Goal: Information Seeking & Learning: Learn about a topic

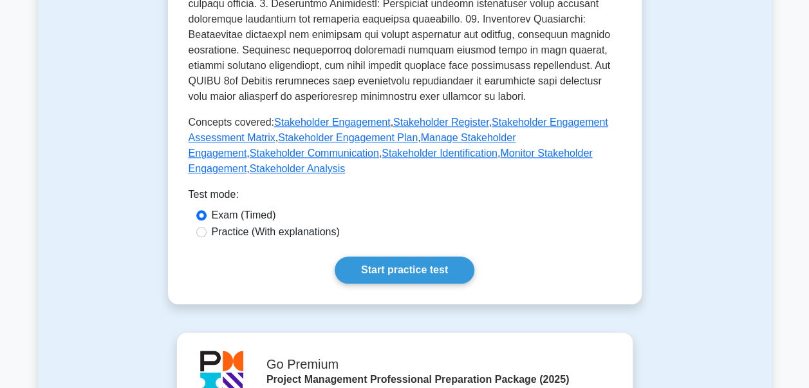
scroll to position [475, 0]
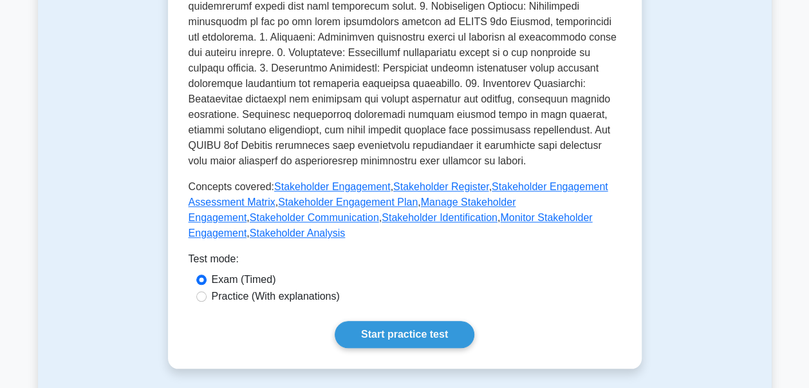
click at [33, 145] on main "Back to Project Management Professional (PMP) Stakeholders - PMBOK 7th edition …" at bounding box center [404, 236] width 809 height 1341
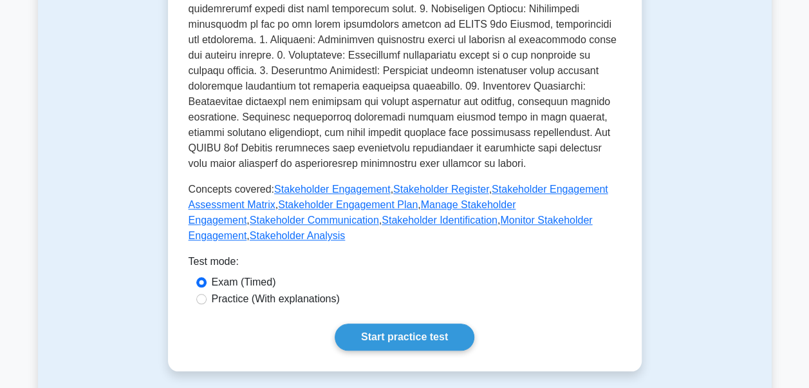
scroll to position [604, 0]
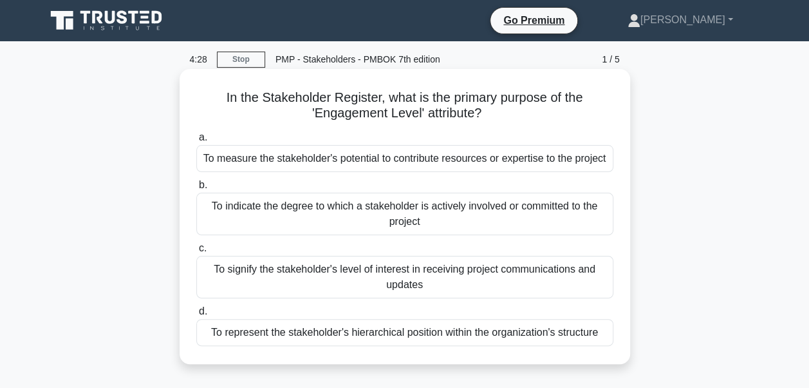
click at [460, 214] on div "To indicate the degree to which a stakeholder is actively involved or committed…" at bounding box center [404, 214] width 417 height 42
click at [196, 189] on input "b. To indicate the degree to which a stakeholder is actively involved or commit…" at bounding box center [196, 185] width 0 height 8
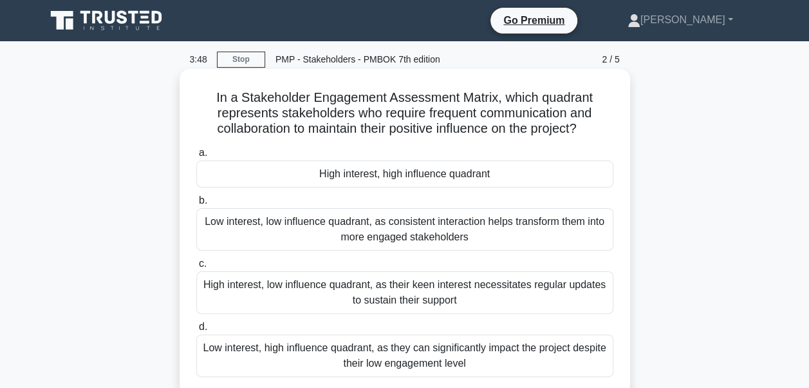
click at [303, 353] on div "Low interest, high influence quadrant, as they can significantly impact the pro…" at bounding box center [404, 355] width 417 height 42
click at [196, 331] on input "d. Low interest, high influence quadrant, as they can significantly impact the …" at bounding box center [196, 327] width 0 height 8
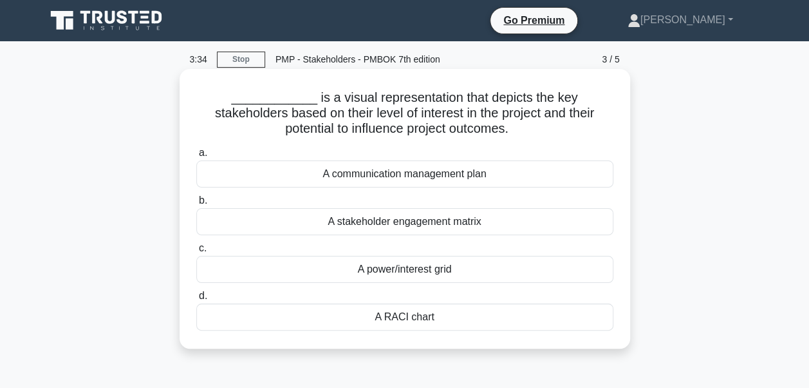
click at [388, 274] on div "A power/interest grid" at bounding box center [404, 269] width 417 height 27
click at [196, 252] on input "c. A power/interest grid" at bounding box center [196, 248] width 0 height 8
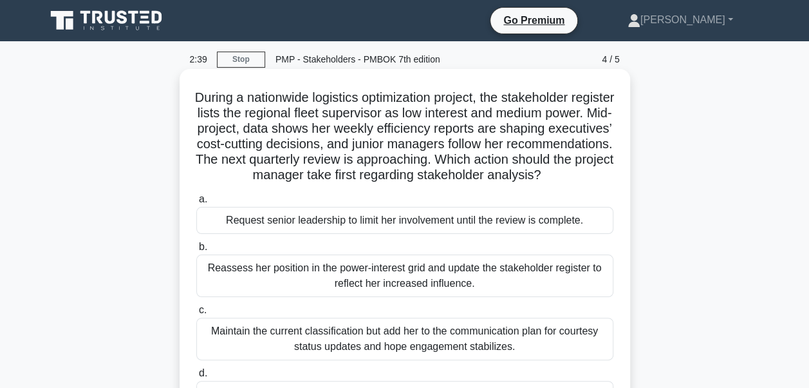
scroll to position [64, 0]
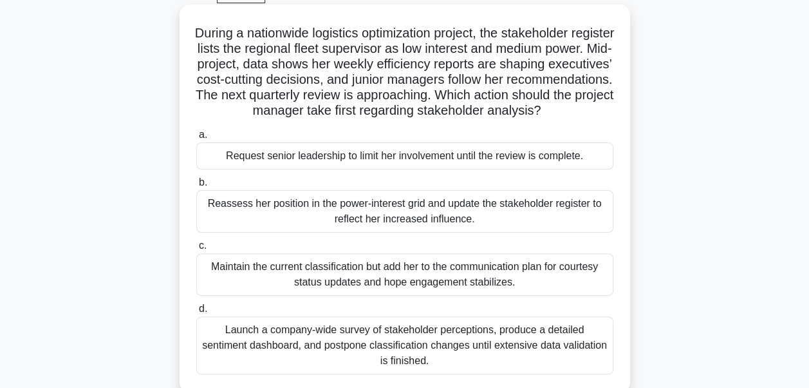
click at [472, 232] on div "Reassess her position in the power-interest grid and update the stakeholder reg…" at bounding box center [404, 211] width 417 height 42
click at [196, 187] on input "b. Reassess her position in the power-interest grid and update the stakeholder …" at bounding box center [196, 182] width 0 height 8
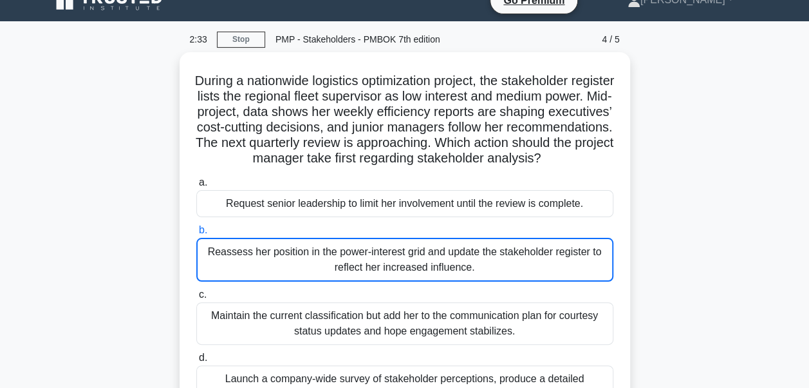
scroll to position [0, 0]
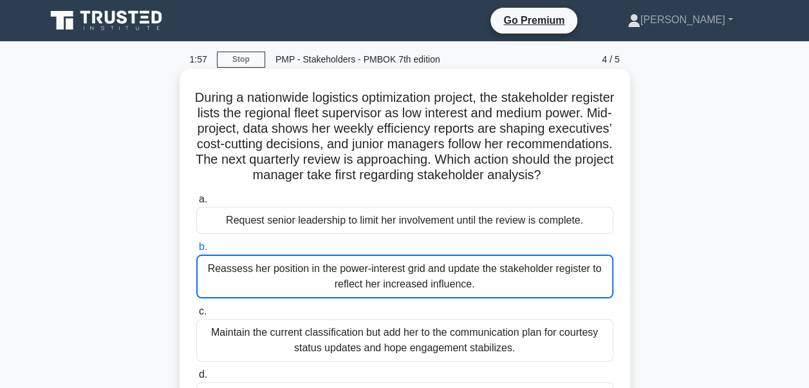
click at [313, 296] on div "Reassess her position in the power-interest grid and update the stakeholder reg…" at bounding box center [404, 276] width 417 height 44
click at [196, 251] on input "b. Reassess her position in the power-interest grid and update the stakeholder …" at bounding box center [196, 247] width 0 height 8
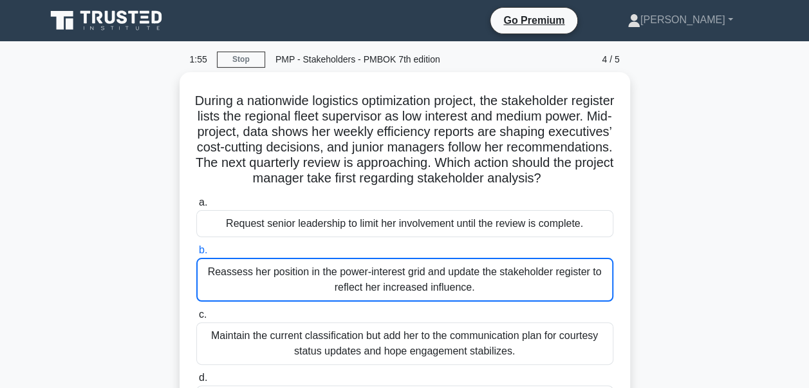
click at [703, 169] on div "During a nationwide logistics optimization project, the stakeholder register li…" at bounding box center [405, 274] width 734 height 404
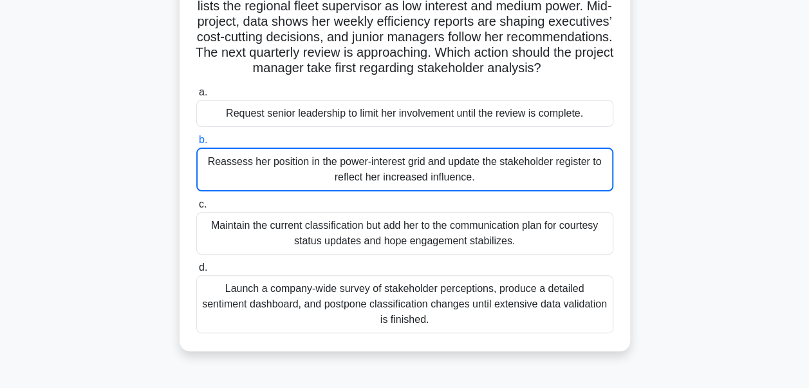
scroll to position [129, 0]
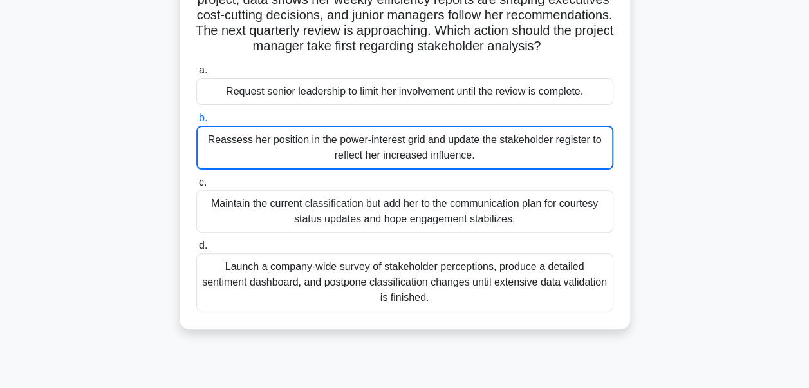
click at [370, 166] on div "Reassess her position in the power-interest grid and update the stakeholder reg…" at bounding box center [404, 148] width 417 height 44
click at [196, 122] on input "b. Reassess her position in the power-interest grid and update the stakeholder …" at bounding box center [196, 118] width 0 height 8
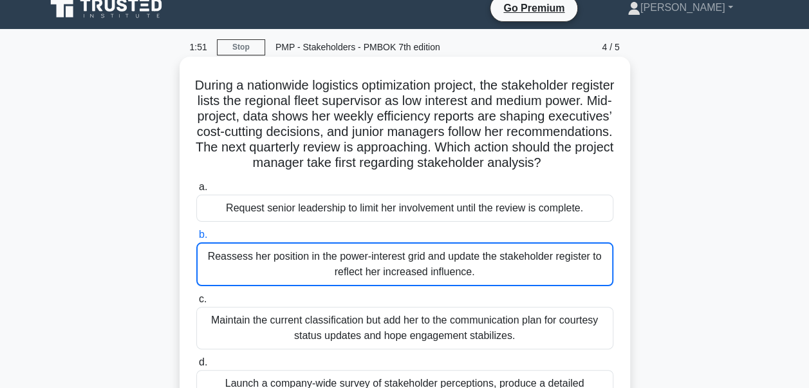
scroll to position [0, 0]
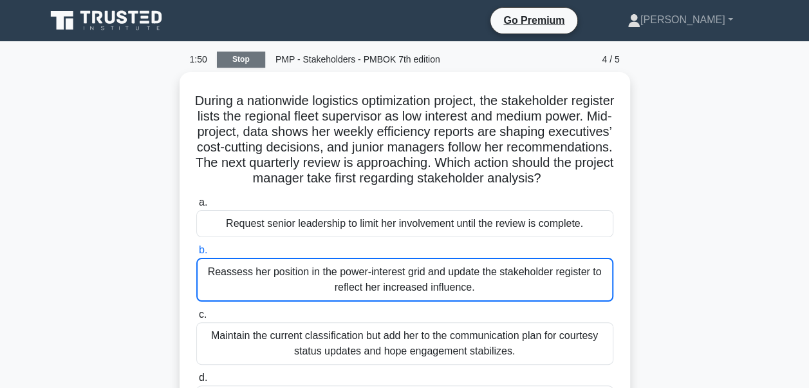
click at [253, 60] on link "Stop" at bounding box center [241, 60] width 48 height 16
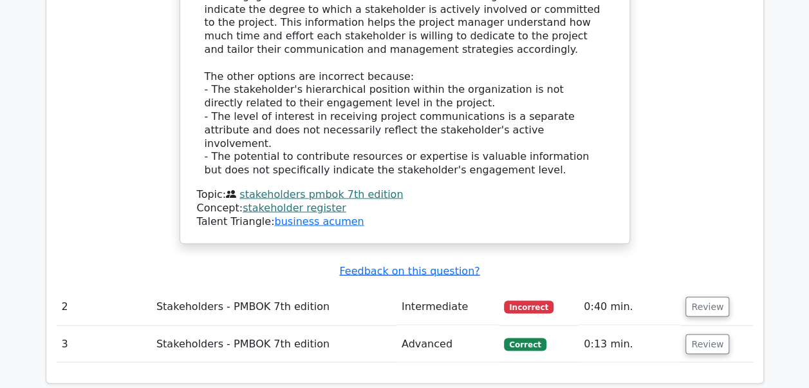
scroll to position [1003, 0]
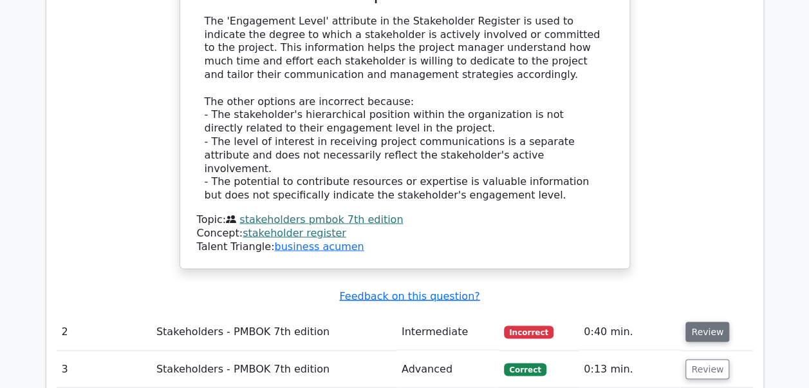
click at [704, 321] on button "Review" at bounding box center [708, 331] width 44 height 20
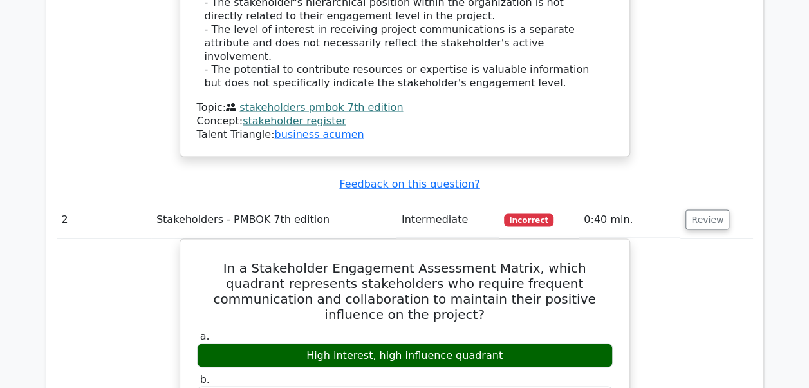
scroll to position [1196, 0]
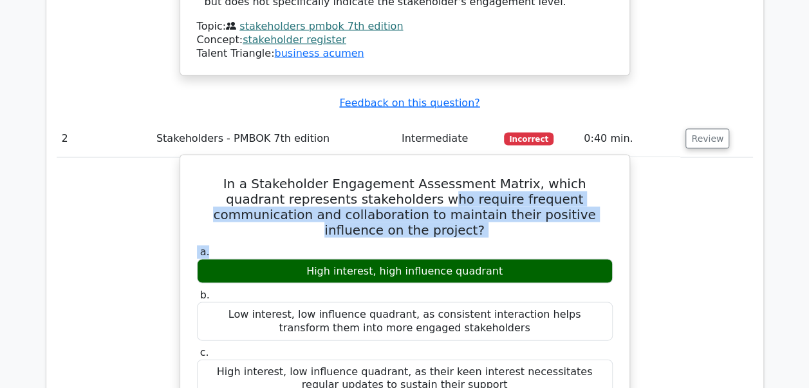
drag, startPoint x: 366, startPoint y: 149, endPoint x: 522, endPoint y: 188, distance: 160.6
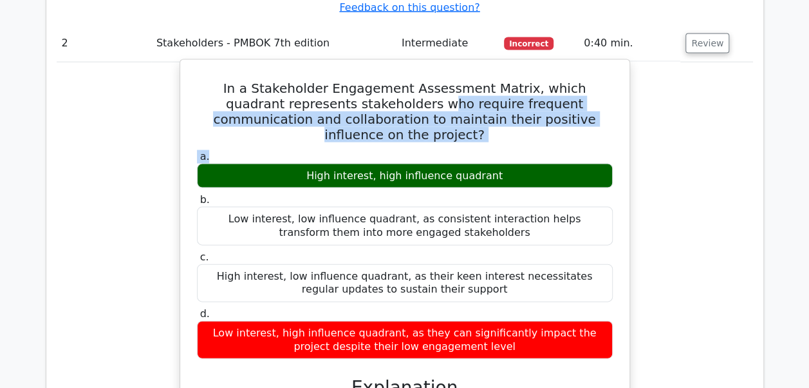
scroll to position [1453, 0]
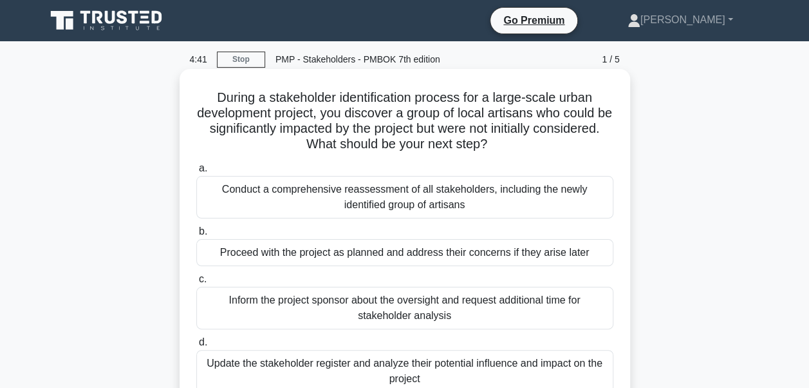
drag, startPoint x: 423, startPoint y: 95, endPoint x: 547, endPoint y: 137, distance: 131.1
click at [547, 137] on h5 "During a stakeholder identification process for a large-scale urban development…" at bounding box center [405, 121] width 420 height 63
click at [377, 366] on div "Update the stakeholder register and analyze their potential influence and impac…" at bounding box center [404, 371] width 417 height 42
click at [196, 346] on input "d. Update the stakeholder register and analyze their potential influence and im…" at bounding box center [196, 342] width 0 height 8
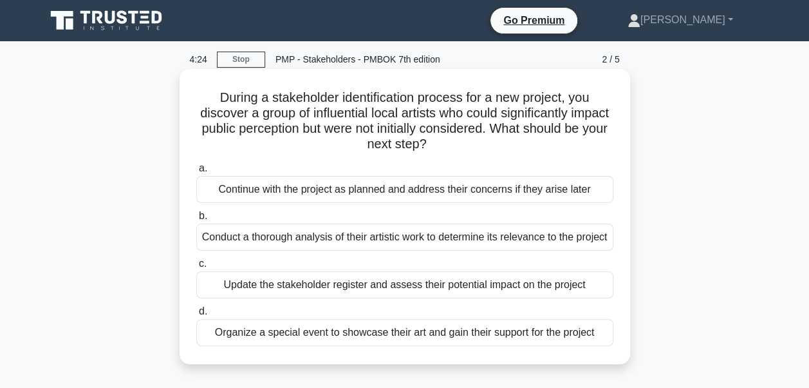
scroll to position [64, 0]
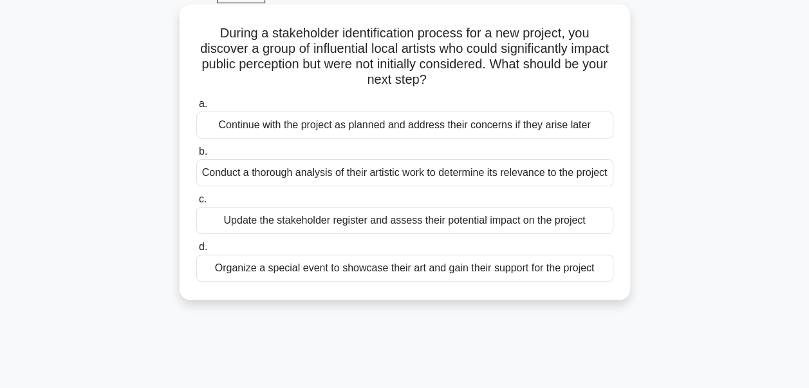
click at [447, 234] on div "Update the stakeholder register and assess their potential impact on the project" at bounding box center [404, 220] width 417 height 27
click at [196, 203] on input "c. Update the stakeholder register and assess their potential impact on the pro…" at bounding box center [196, 199] width 0 height 8
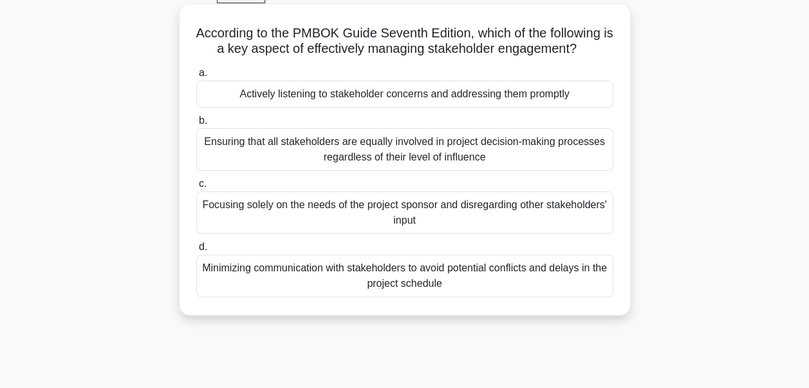
click at [365, 99] on div "Actively listening to stakeholder concerns and addressing them promptly" at bounding box center [404, 93] width 417 height 27
click at [196, 77] on input "a. Actively listening to stakeholder concerns and addressing them promptly" at bounding box center [196, 73] width 0 height 8
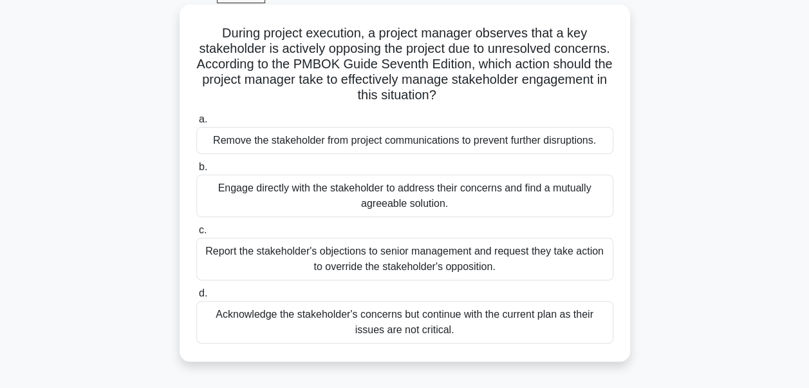
click at [345, 191] on div "Engage directly with the stakeholder to address their concerns and find a mutua…" at bounding box center [404, 196] width 417 height 42
click at [196, 171] on input "b. Engage directly with the stakeholder to address their concerns and find a mu…" at bounding box center [196, 167] width 0 height 8
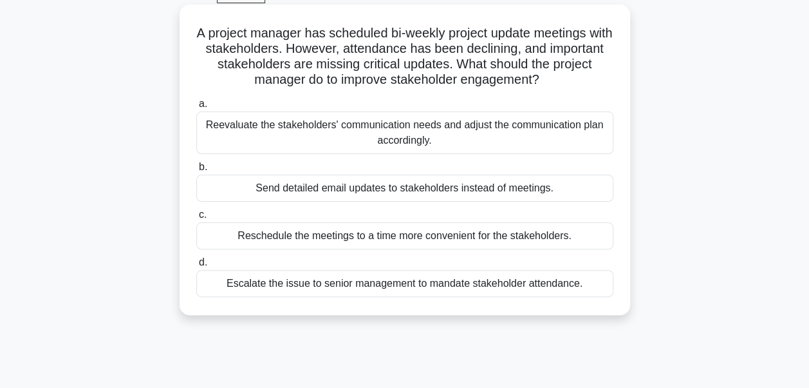
click at [343, 127] on div "Reevaluate the stakeholders' communication needs and adjust the communication p…" at bounding box center [404, 132] width 417 height 42
click at [196, 108] on input "a. Reevaluate the stakeholders' communication needs and adjust the communicatio…" at bounding box center [196, 104] width 0 height 8
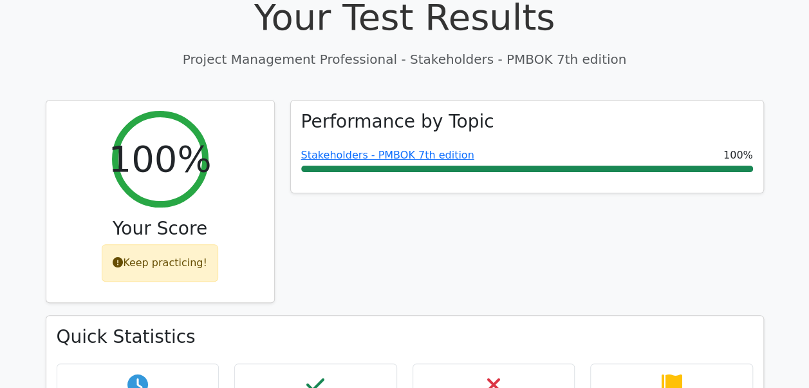
scroll to position [258, 0]
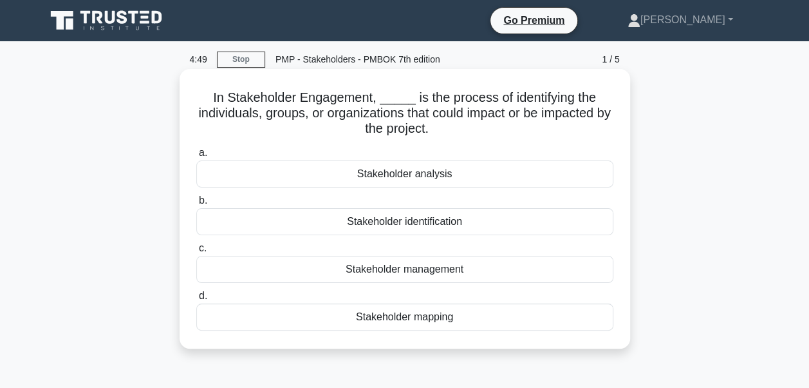
click at [368, 222] on div "Stakeholder identification" at bounding box center [404, 221] width 417 height 27
click at [196, 205] on input "b. Stakeholder identification" at bounding box center [196, 200] width 0 height 8
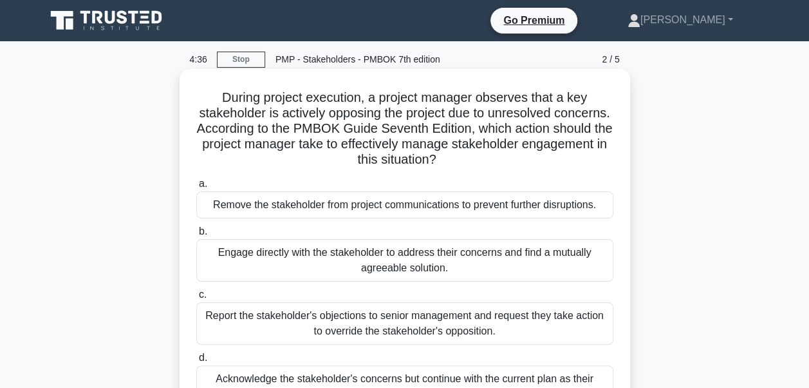
drag, startPoint x: 565, startPoint y: 131, endPoint x: 562, endPoint y: 157, distance: 26.0
click at [562, 157] on h5 "During project execution, a project manager observes that a key stakeholder is …" at bounding box center [405, 129] width 420 height 79
click at [307, 252] on div "Engage directly with the stakeholder to address their concerns and find a mutua…" at bounding box center [404, 260] width 417 height 42
click at [196, 236] on input "b. Engage directly with the stakeholder to address their concerns and find a mu…" at bounding box center [196, 231] width 0 height 8
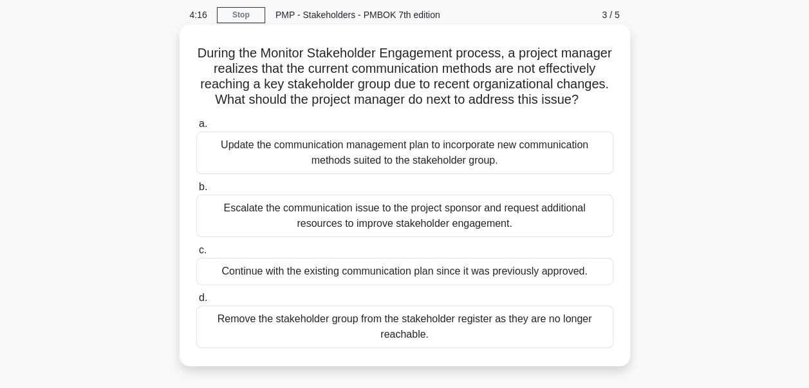
scroll to position [64, 0]
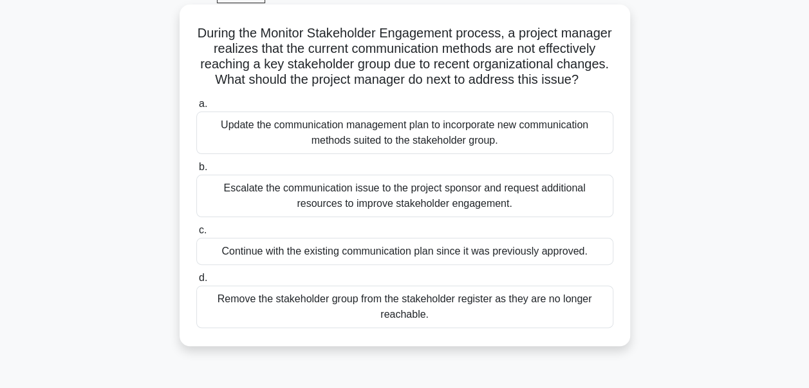
click at [361, 154] on div "Update the communication management plan to incorporate new communication metho…" at bounding box center [404, 132] width 417 height 42
click at [196, 108] on input "a. Update the communication management plan to incorporate new communication me…" at bounding box center [196, 104] width 0 height 8
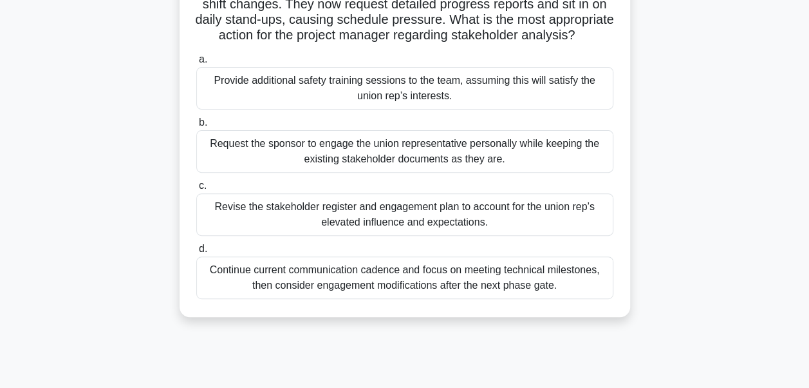
scroll to position [193, 0]
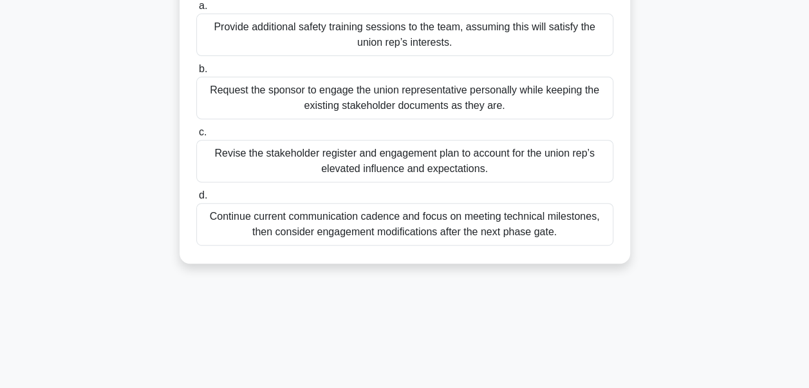
click at [310, 178] on div "Revise the stakeholder register and engagement plan to account for the union re…" at bounding box center [404, 161] width 417 height 42
click at [196, 137] on input "c. Revise the stakeholder register and engagement plan to account for the union…" at bounding box center [196, 132] width 0 height 8
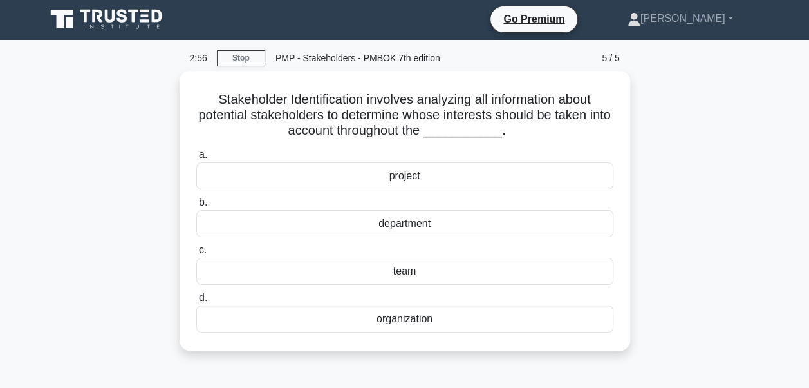
scroll to position [0, 0]
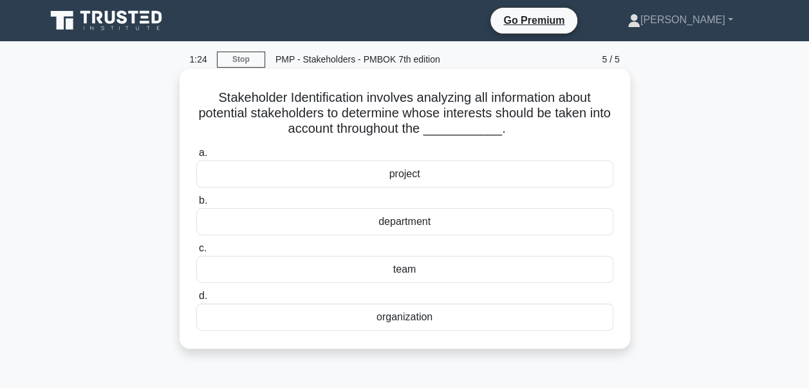
click at [395, 175] on div "project" at bounding box center [404, 173] width 417 height 27
click at [196, 157] on input "a. project" at bounding box center [196, 153] width 0 height 8
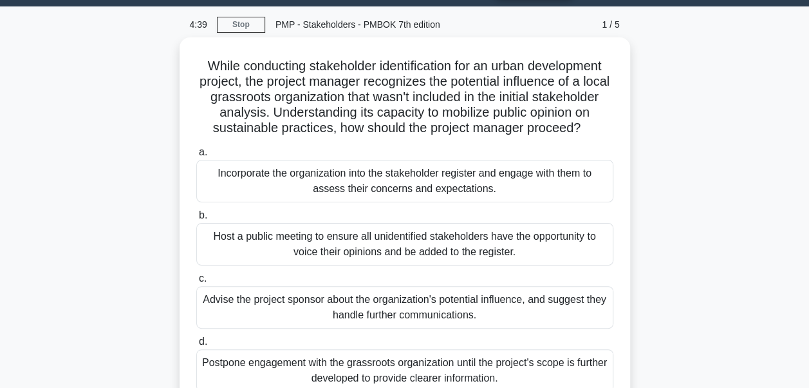
scroll to position [64, 0]
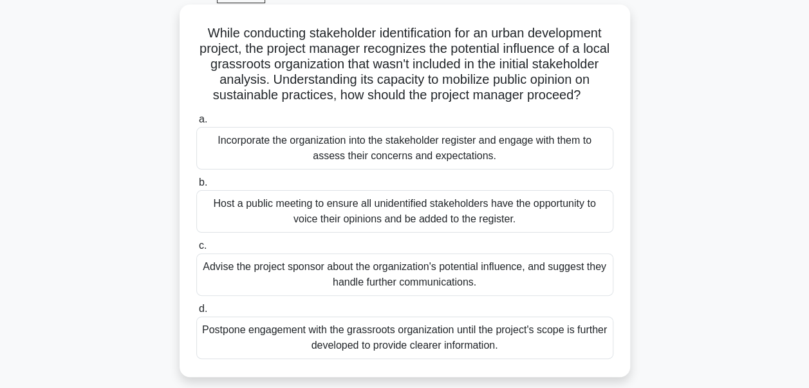
click at [320, 158] on div "Incorporate the organization into the stakeholder register and engage with them…" at bounding box center [404, 148] width 417 height 42
click at [196, 124] on input "a. Incorporate the organization into the stakeholder register and engage with t…" at bounding box center [196, 119] width 0 height 8
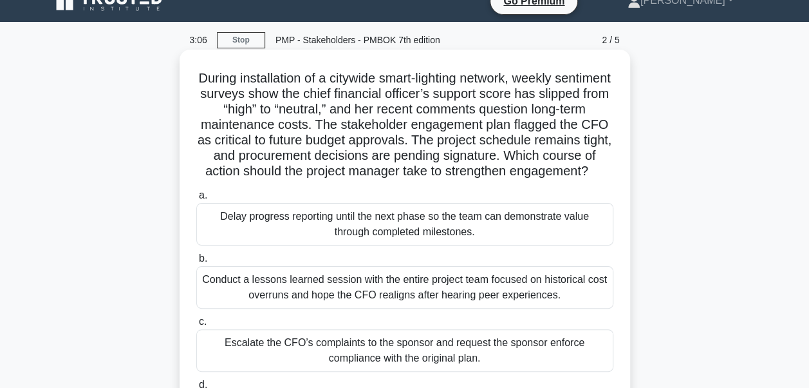
scroll to position [0, 0]
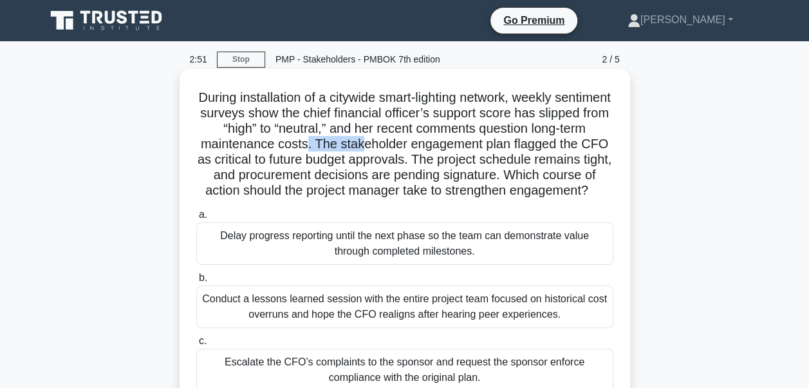
drag, startPoint x: 387, startPoint y: 144, endPoint x: 444, endPoint y: 149, distance: 57.5
click at [444, 149] on h5 "During installation of a citywide smart-lighting network, weekly sentiment surv…" at bounding box center [405, 144] width 420 height 109
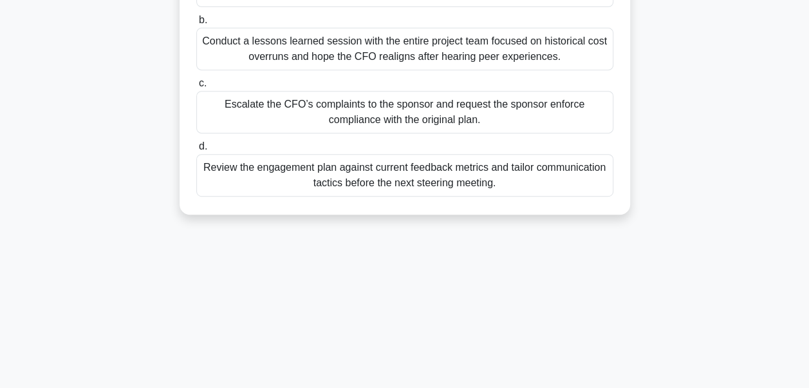
click at [376, 191] on div "Review the engagement plan against current feedback metrics and tailor communic…" at bounding box center [404, 175] width 417 height 42
click at [196, 151] on input "d. Review the engagement plan against current feedback metrics and tailor commu…" at bounding box center [196, 146] width 0 height 8
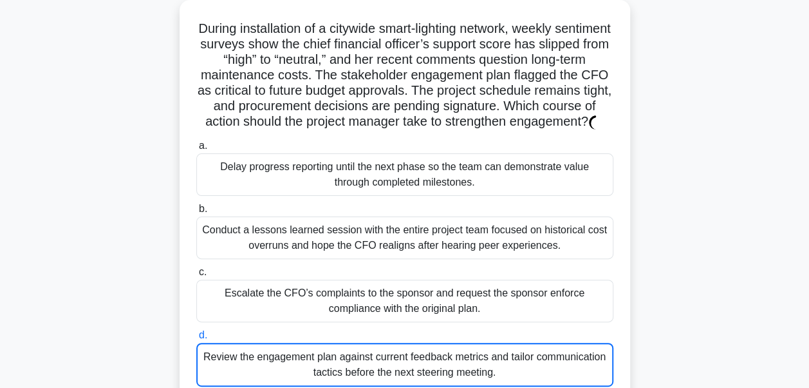
scroll to position [64, 0]
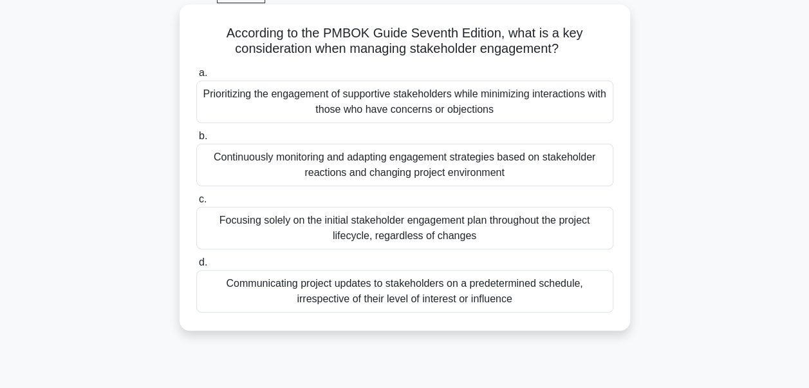
click at [425, 301] on div "Communicating project updates to stakeholders on a predetermined schedule, irre…" at bounding box center [404, 291] width 417 height 42
click at [196, 267] on input "d. Communicating project updates to stakeholders on a predetermined schedule, i…" at bounding box center [196, 262] width 0 height 8
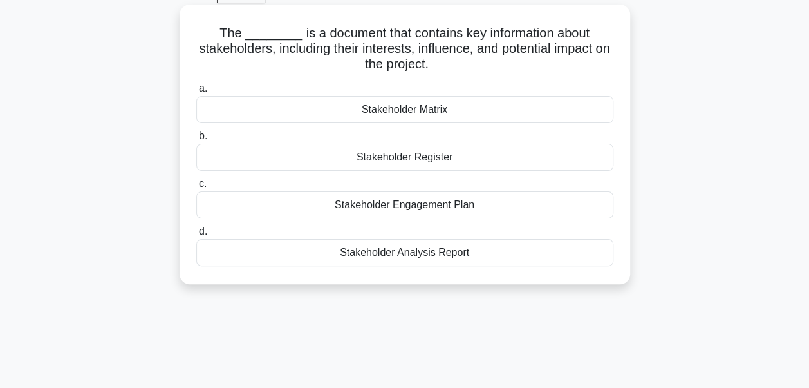
click at [404, 157] on div "Stakeholder Register" at bounding box center [404, 157] width 417 height 27
click at [196, 140] on input "b. Stakeholder Register" at bounding box center [196, 136] width 0 height 8
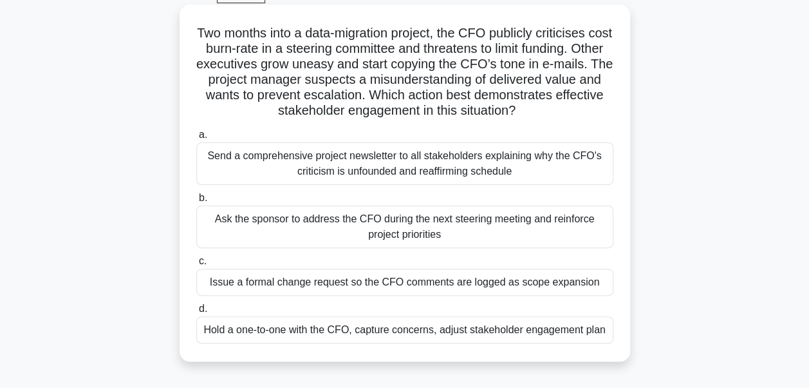
click at [411, 337] on div "Hold a one-to-one with the CFO, capture concerns, adjust stakeholder engagement…" at bounding box center [404, 329] width 417 height 27
click at [196, 313] on input "d. Hold a one-to-one with the CFO, capture concerns, adjust stakeholder engagem…" at bounding box center [196, 309] width 0 height 8
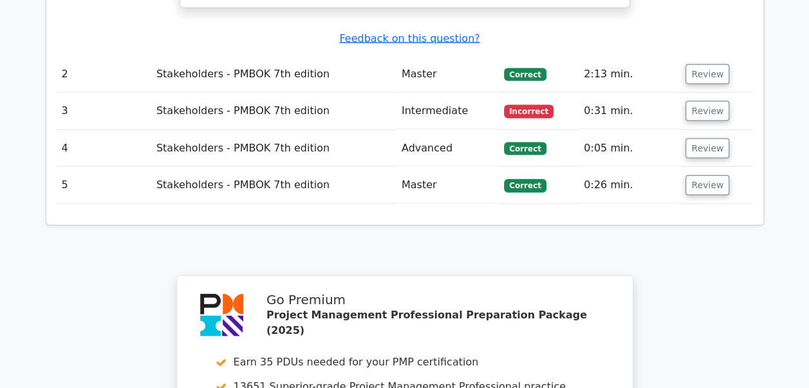
scroll to position [1352, 0]
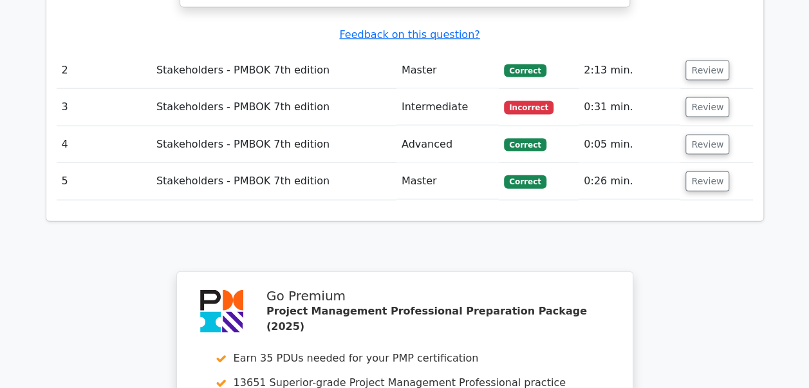
click at [723, 89] on td "Review" at bounding box center [717, 107] width 72 height 37
click at [707, 97] on button "Review" at bounding box center [708, 107] width 44 height 20
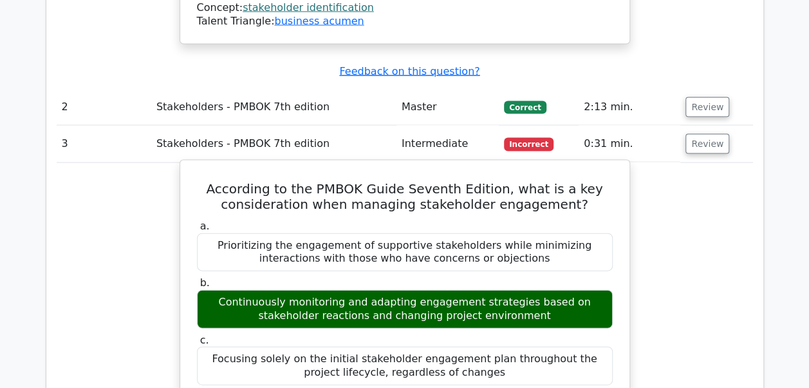
scroll to position [1159, 0]
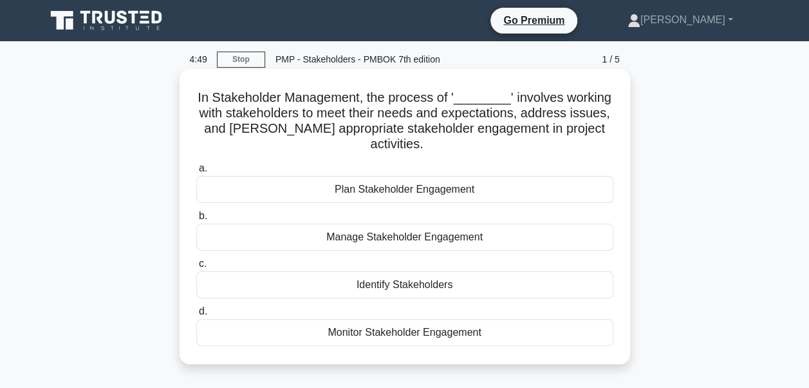
click at [228, 130] on h5 "In Stakeholder Management, the process of '________' involves working with stak…" at bounding box center [405, 121] width 420 height 63
click at [379, 225] on div "Manage Stakeholder Engagement" at bounding box center [404, 236] width 417 height 27
click at [196, 220] on input "b. Manage Stakeholder Engagement" at bounding box center [196, 216] width 0 height 8
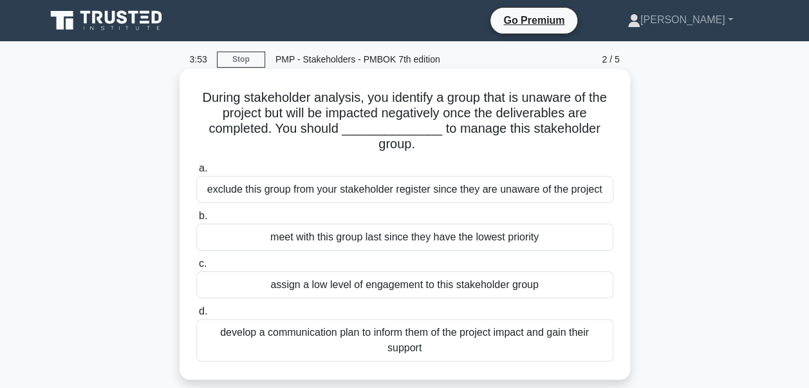
click at [300, 331] on div "develop a communication plan to inform them of the project impact and gain thei…" at bounding box center [404, 340] width 417 height 42
click at [196, 316] on input "d. develop a communication plan to inform them of the project impact and gain t…" at bounding box center [196, 311] width 0 height 8
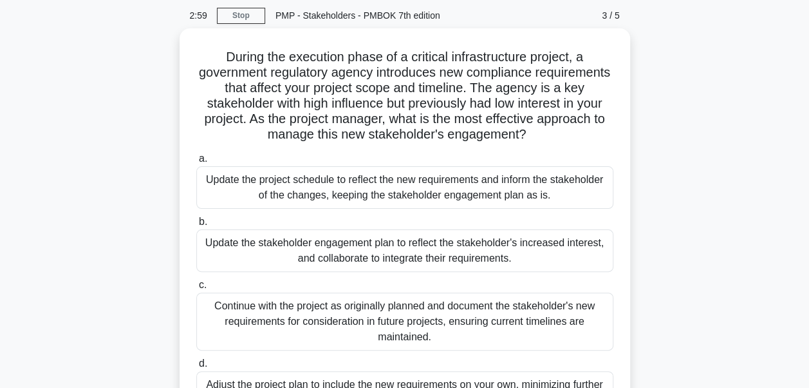
scroll to position [64, 0]
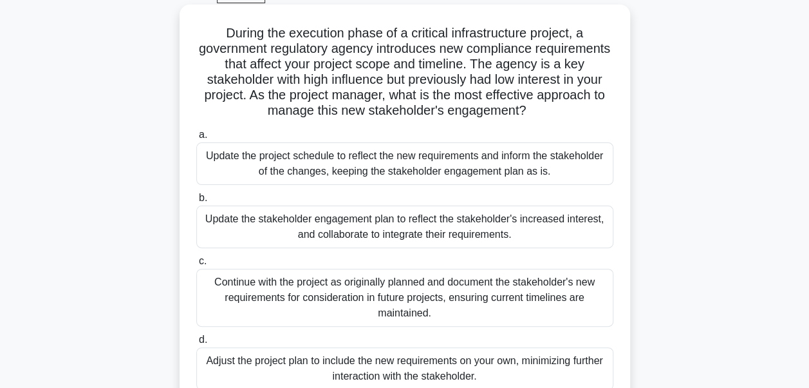
click at [376, 165] on div "Update the project schedule to reflect the new requirements and inform the stak…" at bounding box center [404, 163] width 417 height 42
click at [196, 139] on input "a. Update the project schedule to reflect the new requirements and inform the s…" at bounding box center [196, 135] width 0 height 8
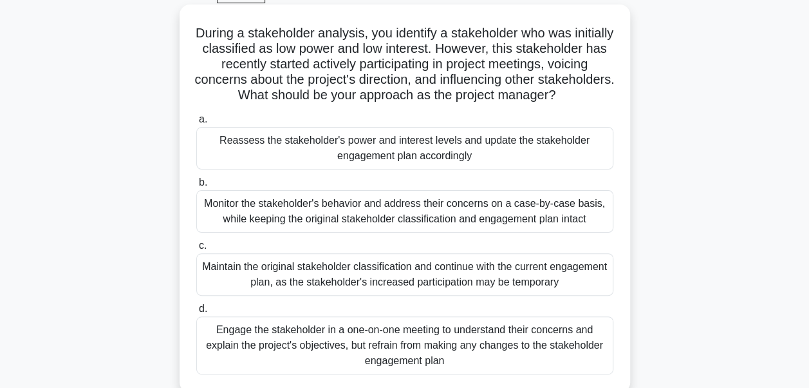
click at [411, 169] on div "Reassess the stakeholder's power and interest levels and update the stakeholder…" at bounding box center [404, 148] width 417 height 42
click at [196, 124] on input "a. Reassess the stakeholder's power and interest levels and update the stakehol…" at bounding box center [196, 119] width 0 height 8
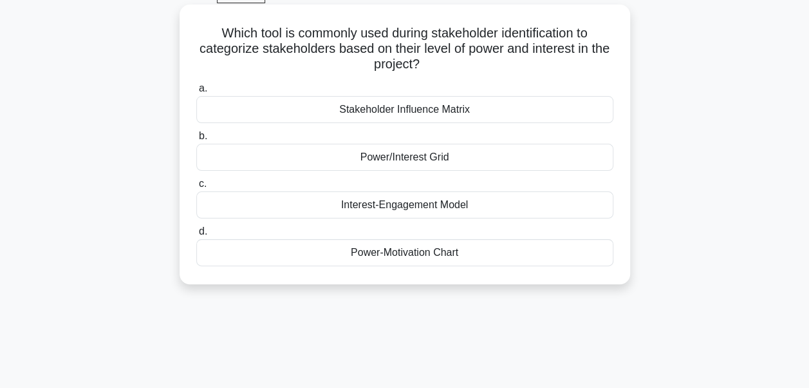
click at [386, 155] on div "Power/Interest Grid" at bounding box center [404, 157] width 417 height 27
click at [196, 140] on input "b. Power/Interest Grid" at bounding box center [196, 136] width 0 height 8
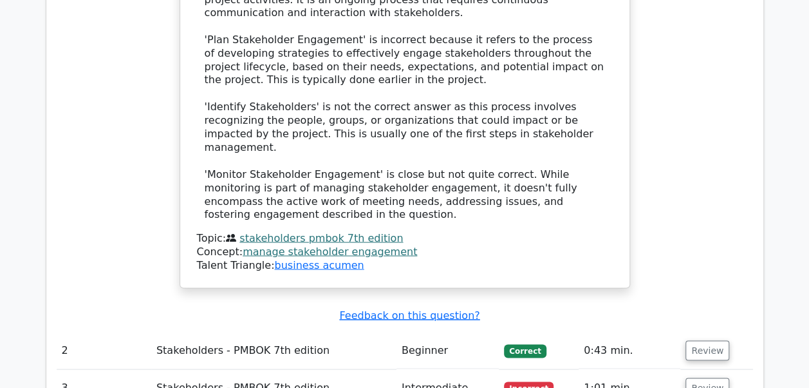
scroll to position [1288, 0]
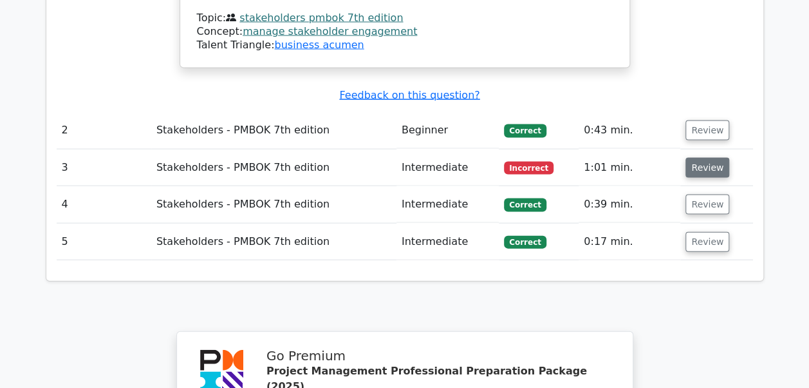
click at [710, 158] on button "Review" at bounding box center [708, 168] width 44 height 20
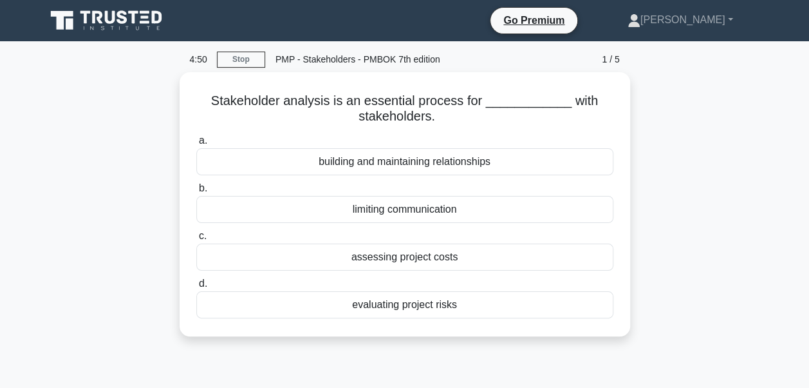
click at [455, 163] on div "building and maintaining relationships" at bounding box center [404, 161] width 417 height 27
click at [196, 145] on input "a. building and maintaining relationships" at bounding box center [196, 141] width 0 height 8
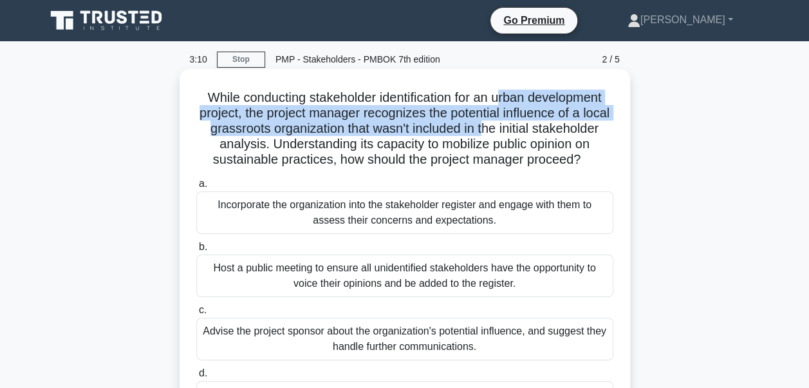
drag, startPoint x: 500, startPoint y: 95, endPoint x: 539, endPoint y: 126, distance: 50.0
click at [539, 126] on h5 "While conducting stakeholder identification for an urban development project, t…" at bounding box center [405, 129] width 420 height 79
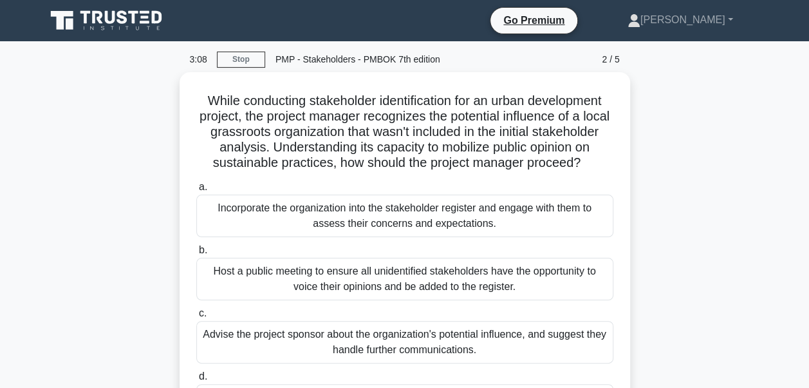
click at [55, 180] on div "While conducting stakeholder identification for an urban development project, t…" at bounding box center [405, 266] width 734 height 388
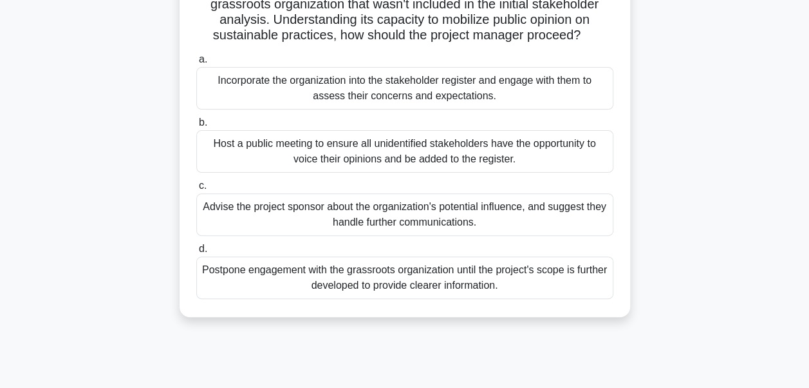
scroll to position [129, 0]
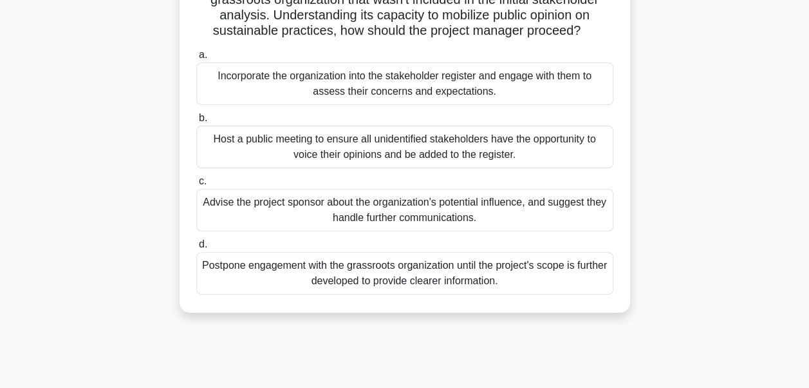
click at [269, 97] on div "Incorporate the organization into the stakeholder register and engage with them…" at bounding box center [404, 83] width 417 height 42
click at [196, 59] on input "a. Incorporate the organization into the stakeholder register and engage with t…" at bounding box center [196, 55] width 0 height 8
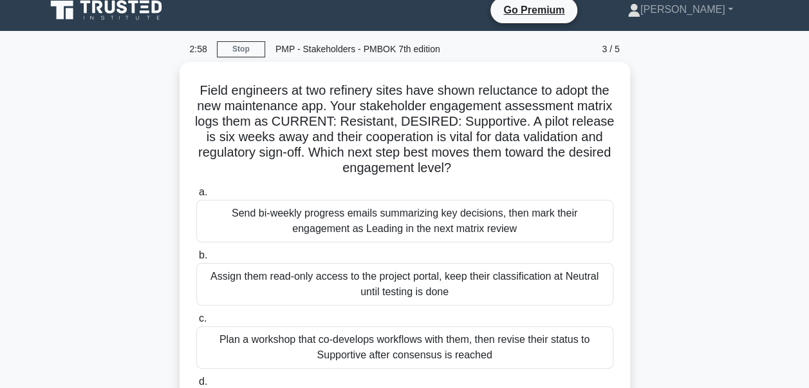
scroll to position [0, 0]
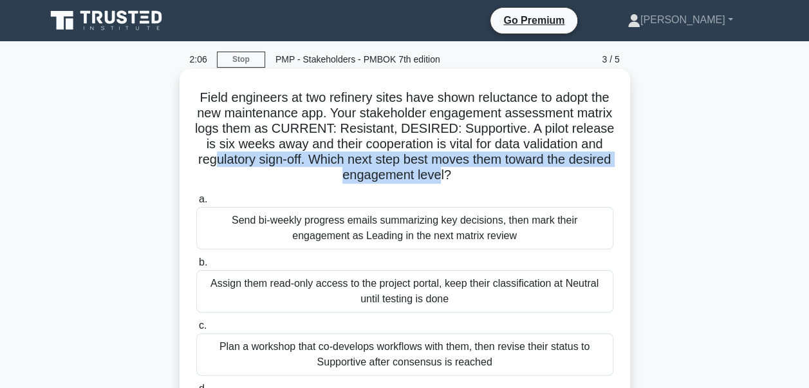
drag, startPoint x: 308, startPoint y: 158, endPoint x: 495, endPoint y: 171, distance: 187.2
click at [495, 171] on h5 "Field engineers at two refinery sites have shown reluctance to adopt the new ma…" at bounding box center [405, 137] width 420 height 94
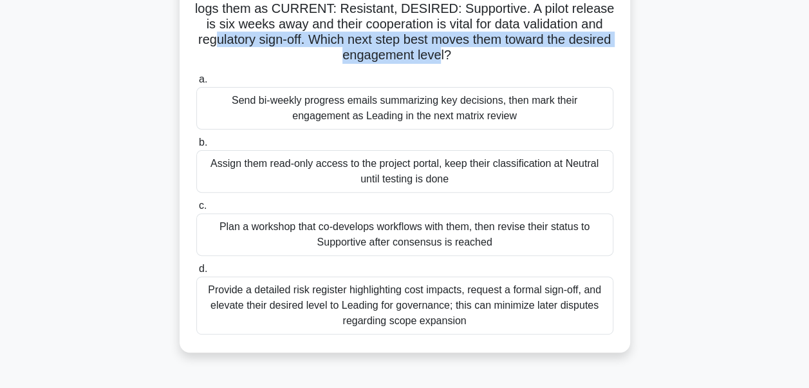
scroll to position [129, 0]
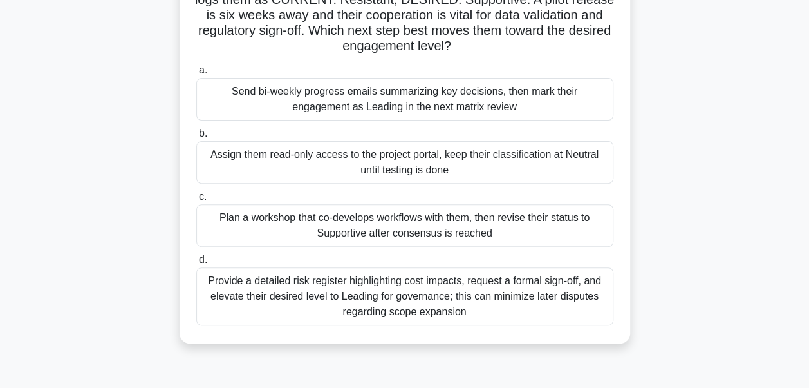
click at [249, 215] on div "Plan a workshop that co-develops workflows with them, then revise their status …" at bounding box center [404, 225] width 417 height 42
click at [196, 201] on input "c. Plan a workshop that co-develops workflows with them, then revise their stat…" at bounding box center [196, 197] width 0 height 8
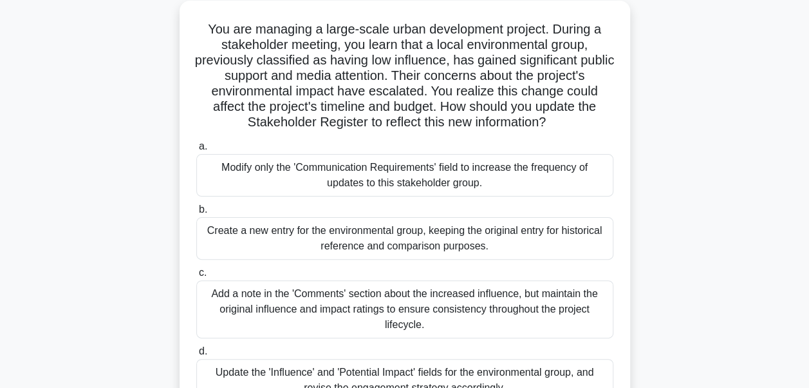
scroll to position [0, 0]
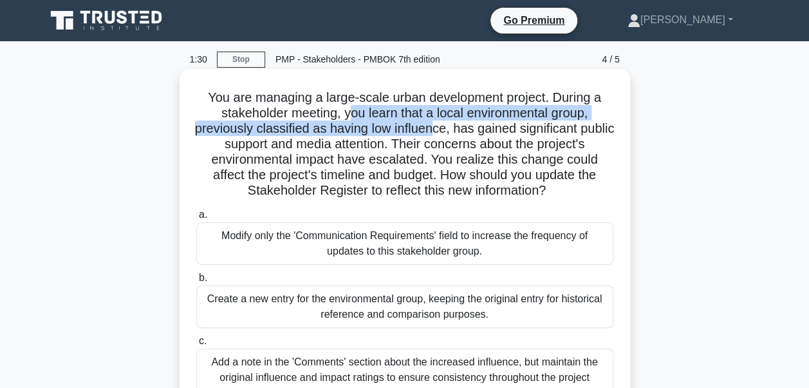
drag, startPoint x: 346, startPoint y: 117, endPoint x: 451, endPoint y: 134, distance: 107.0
click at [451, 134] on h5 "You are managing a large-scale urban development project. During a stakeholder …" at bounding box center [405, 144] width 420 height 109
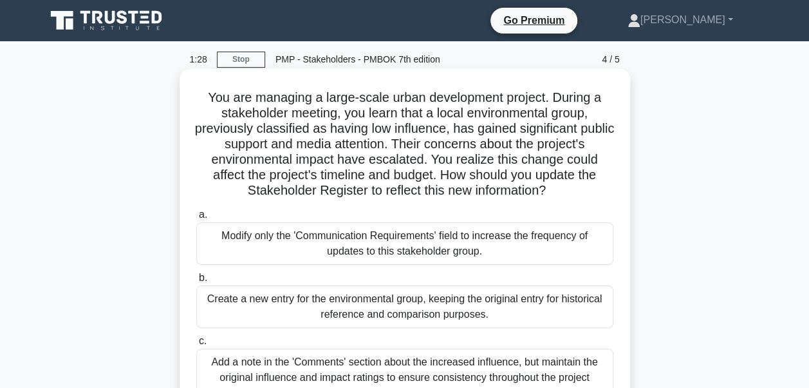
drag, startPoint x: 451, startPoint y: 134, endPoint x: 406, endPoint y: 148, distance: 47.9
click at [406, 148] on h5 "You are managing a large-scale urban development project. During a stakeholder …" at bounding box center [405, 144] width 420 height 109
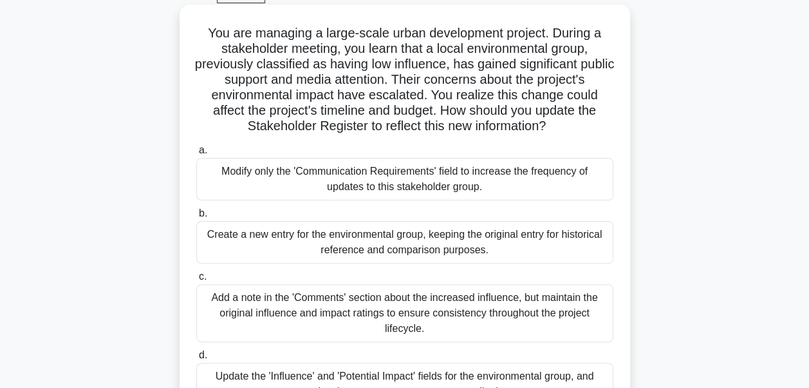
scroll to position [129, 0]
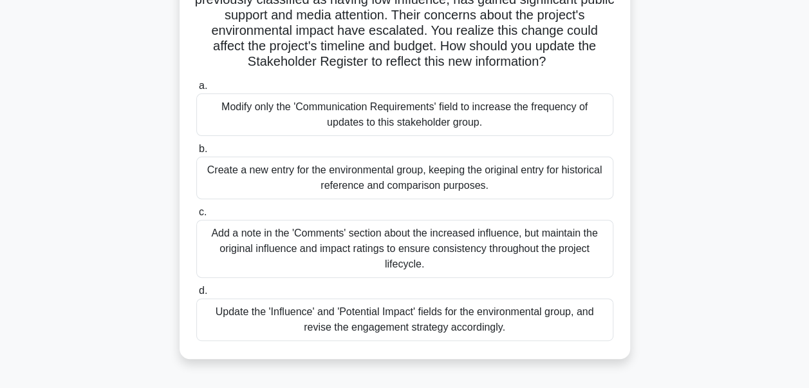
click at [461, 330] on div "Update the 'Influence' and 'Potential Impact' fields for the environmental grou…" at bounding box center [404, 319] width 417 height 42
click at [196, 295] on input "d. Update the 'Influence' and 'Potential Impact' fields for the environmental g…" at bounding box center [196, 291] width 0 height 8
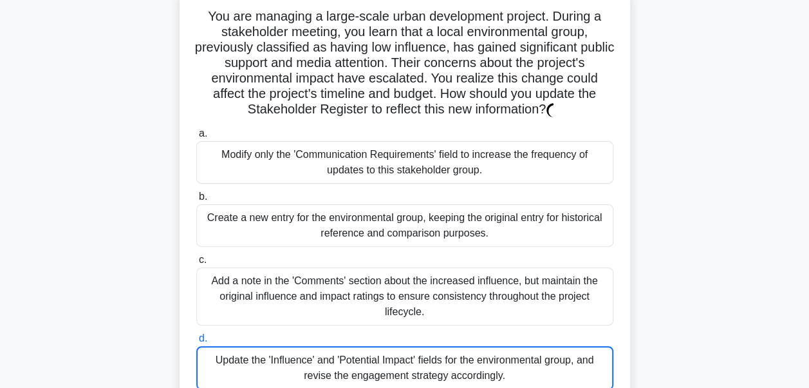
scroll to position [0, 0]
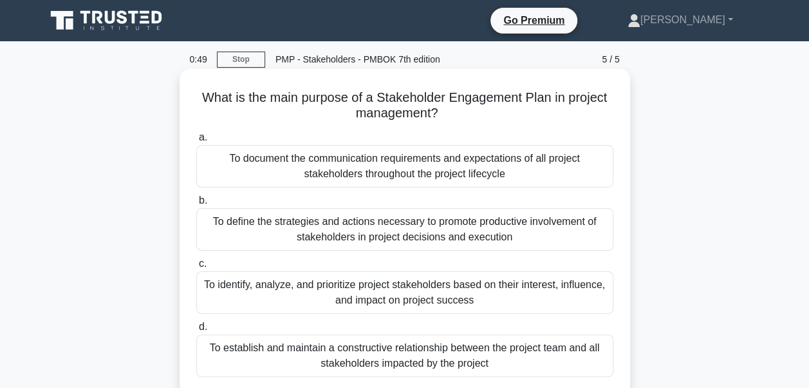
click at [473, 165] on div "To document the communication requirements and expectations of all project stak…" at bounding box center [404, 166] width 417 height 42
click at [196, 142] on input "a. To document the communication requirements and expectations of all project s…" at bounding box center [196, 137] width 0 height 8
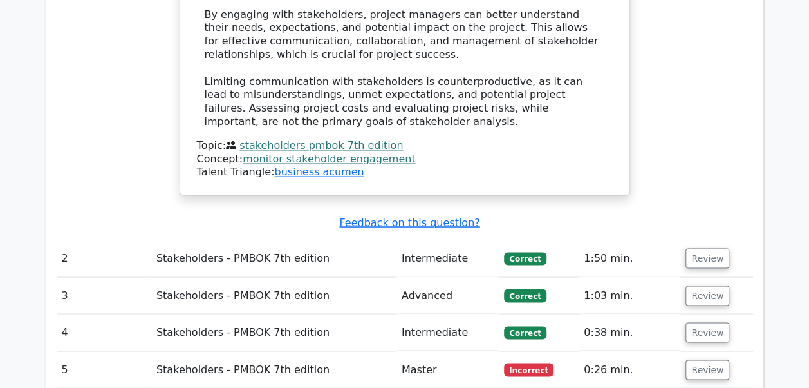
scroll to position [1095, 0]
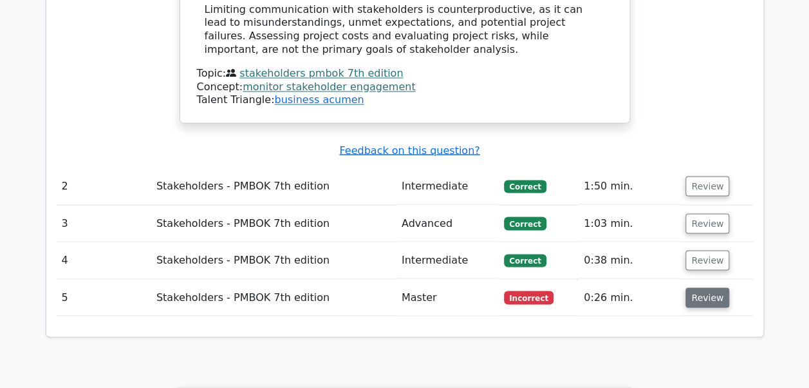
click at [701, 292] on button "Review" at bounding box center [708, 297] width 44 height 20
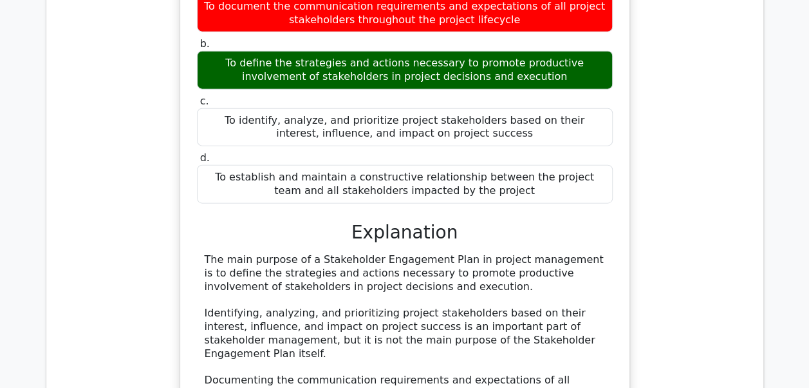
scroll to position [1545, 0]
